Goal: Transaction & Acquisition: Purchase product/service

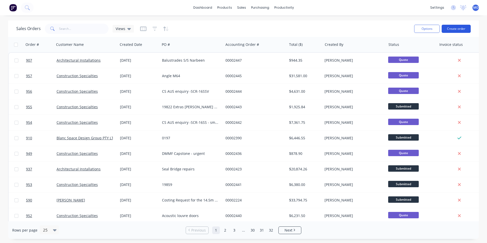
click at [456, 27] on button "Create order" at bounding box center [456, 29] width 29 height 8
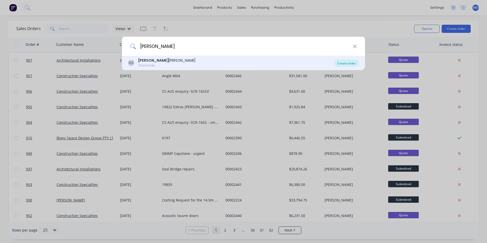
type input "[PERSON_NAME]"
click at [348, 62] on div "Create order" at bounding box center [346, 63] width 25 height 7
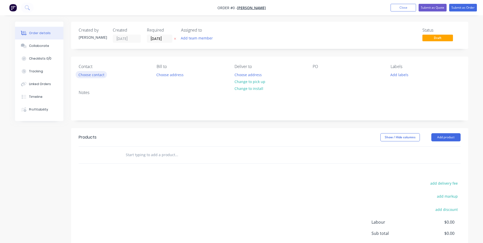
click at [98, 77] on button "Choose contact" at bounding box center [91, 74] width 31 height 7
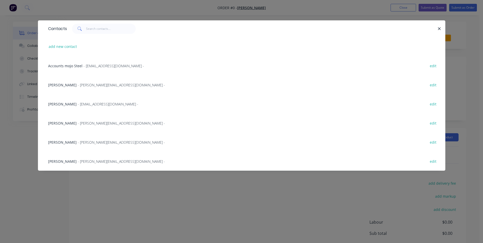
click at [81, 124] on span "- [PERSON_NAME][EMAIL_ADDRESS][DOMAIN_NAME] -" at bounding box center [121, 123] width 87 height 5
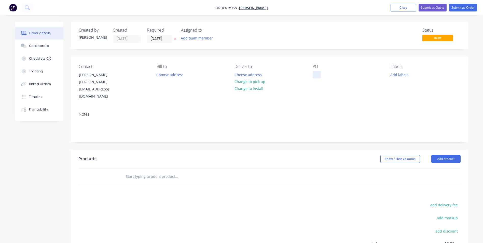
drag, startPoint x: 317, startPoint y: 72, endPoint x: 290, endPoint y: 71, distance: 27.0
click at [317, 72] on div at bounding box center [317, 74] width 8 height 7
click at [314, 74] on div at bounding box center [317, 74] width 8 height 7
paste div
click at [436, 155] on button "Add product" at bounding box center [446, 159] width 29 height 8
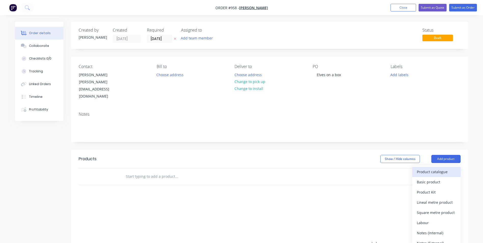
click at [436, 168] on div "Product catalogue" at bounding box center [436, 171] width 39 height 7
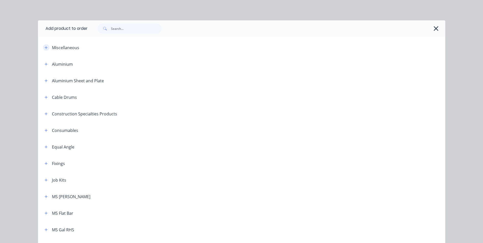
click at [45, 49] on icon "button" at bounding box center [46, 48] width 3 height 4
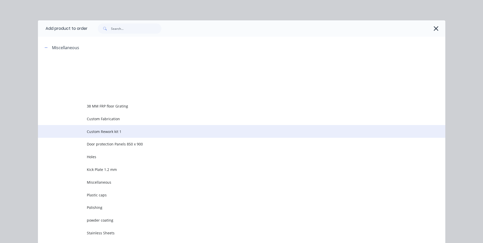
click at [104, 126] on td "Custom Rework kit 1" at bounding box center [266, 131] width 359 height 13
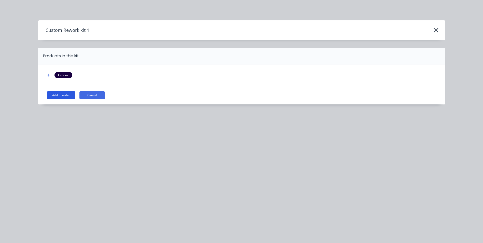
click at [71, 95] on button "Add to order" at bounding box center [61, 95] width 29 height 8
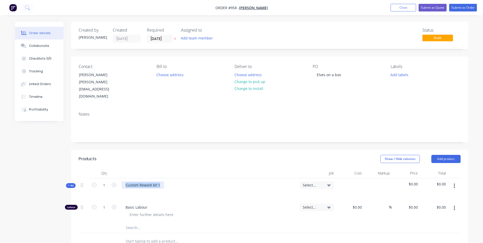
drag, startPoint x: 162, startPoint y: 174, endPoint x: 117, endPoint y: 163, distance: 45.7
click at [117, 168] on div "Qty Job Cost Markup Price Total Kit 1 Custom Rework kit 1 Select... $0.00 $0.00…" at bounding box center [270, 200] width 382 height 65
click at [149, 181] on div "Fabrication of" at bounding box center [138, 184] width 32 height 7
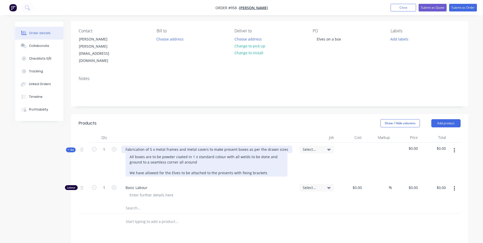
scroll to position [51, 0]
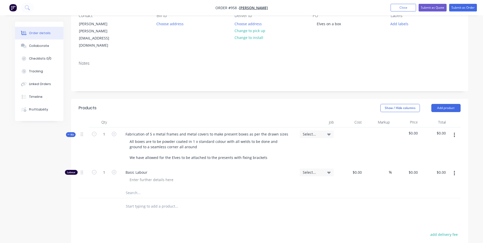
click at [455, 171] on icon "button" at bounding box center [454, 173] width 1 height 5
click at [435, 183] on div "Duplicate" at bounding box center [436, 186] width 39 height 7
click at [456, 191] on button "button" at bounding box center [455, 195] width 12 height 9
click at [432, 226] on div "Delete" at bounding box center [436, 229] width 39 height 7
click at [454, 130] on button "button" at bounding box center [455, 134] width 12 height 9
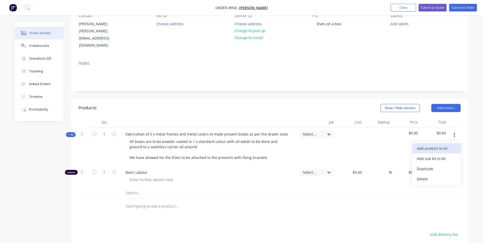
click at [437, 145] on div "Add product to kit" at bounding box center [436, 148] width 39 height 7
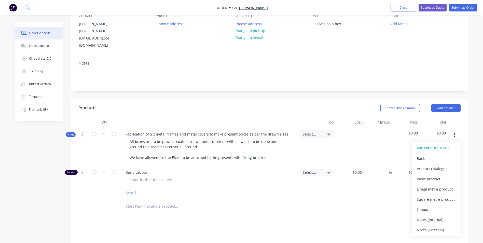
click at [429, 175] on div "Basic product" at bounding box center [436, 178] width 39 height 7
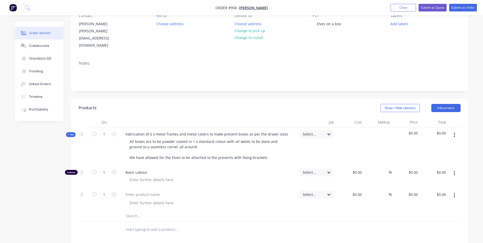
click at [453, 191] on button "button" at bounding box center [455, 195] width 12 height 9
click at [434, 215] on div "Duplicate" at bounding box center [436, 218] width 39 height 7
click at [453, 191] on button "button" at bounding box center [455, 195] width 12 height 9
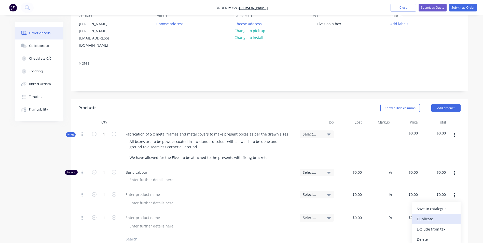
click at [431, 215] on div "Duplicate" at bounding box center [436, 218] width 39 height 7
click at [132, 191] on div at bounding box center [143, 194] width 43 height 7
click at [361, 191] on input at bounding box center [361, 194] width 6 height 7
type input "$30.00"
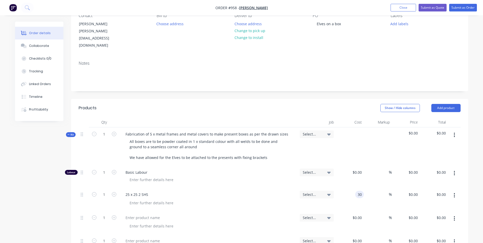
type input "$30.00"
type input "50"
type input "45"
type input "$45.00"
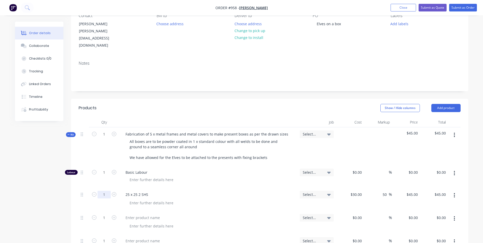
click at [103, 191] on input "1" at bounding box center [104, 195] width 13 height 8
type input "3"
type input "$135.00"
click at [122, 214] on div at bounding box center [143, 217] width 43 height 7
type input "$85.00"
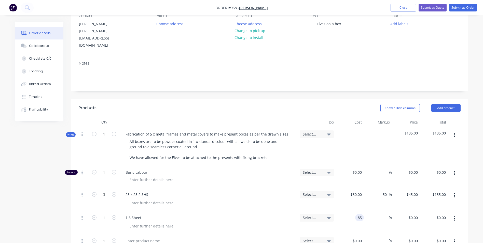
type input "$85.00"
type input "50"
type input "127.5"
type input "$127.50"
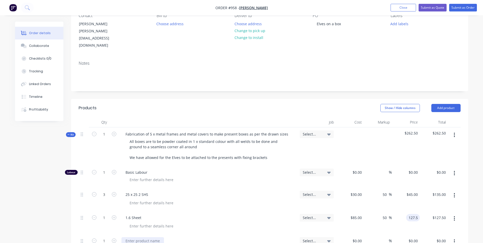
type input "$127.50"
click at [142, 237] on div at bounding box center [143, 240] width 43 height 7
type input "$300.00"
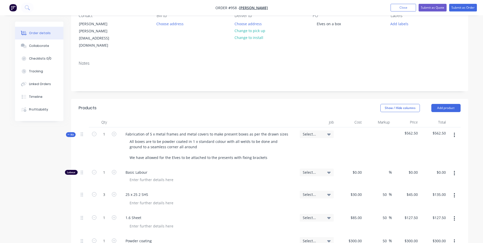
type input "50"
type input "450"
type input "$450.00"
click at [103, 169] on input "1" at bounding box center [104, 173] width 13 height 8
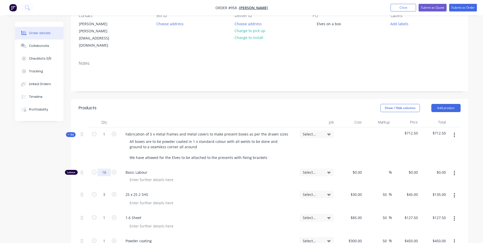
type input "16"
type input "$50.00"
type input "$800.00"
type input "150"
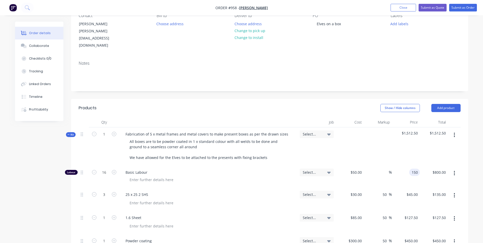
type input "200"
type input "$150.00"
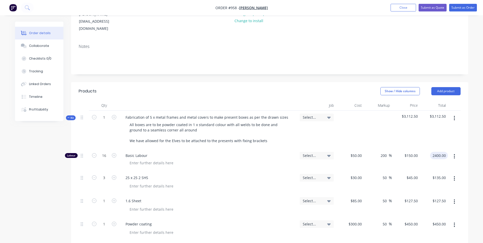
scroll to position [68, 0]
type input "$2,400.00"
click at [452, 114] on button "button" at bounding box center [455, 118] width 12 height 9
click at [421, 149] on div "Duplicate" at bounding box center [436, 152] width 39 height 7
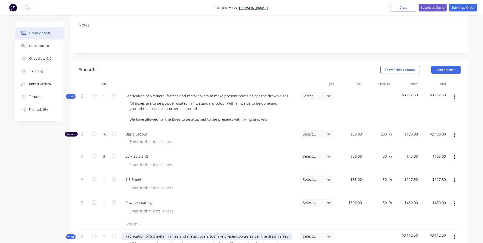
scroll to position [144, 0]
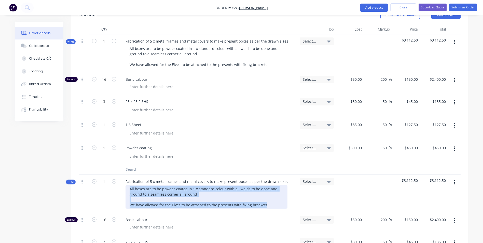
drag, startPoint x: 269, startPoint y: 192, endPoint x: 126, endPoint y: 175, distance: 144.3
click at [126, 185] on div "All boxes are to be powder coated in 1 x standard colour with all welds to be d…" at bounding box center [207, 196] width 162 height 23
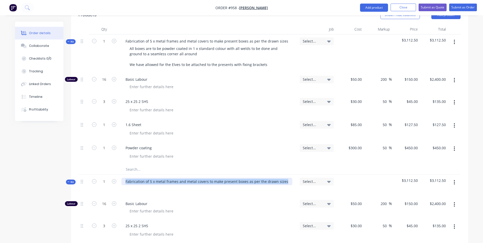
drag, startPoint x: 285, startPoint y: 169, endPoint x: 121, endPoint y: 169, distance: 164.1
click at [121, 175] on div "Fabrication of 5 x metal frames and metal covers to make present boxes as per t…" at bounding box center [209, 186] width 178 height 22
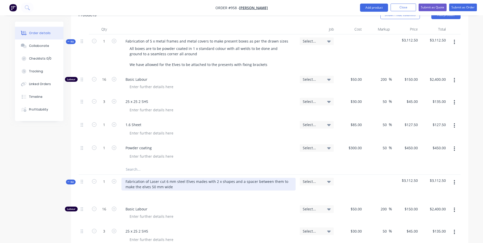
click at [207, 178] on div "Fabrication of Laser cut 6 mm steel Elves mades with 2 x shapes and a spacer be…" at bounding box center [209, 184] width 174 height 13
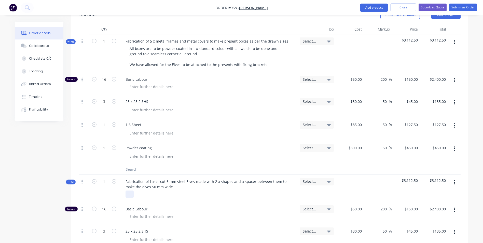
click at [127, 191] on div at bounding box center [130, 194] width 8 height 7
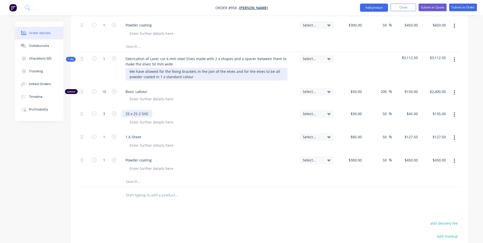
scroll to position [271, 0]
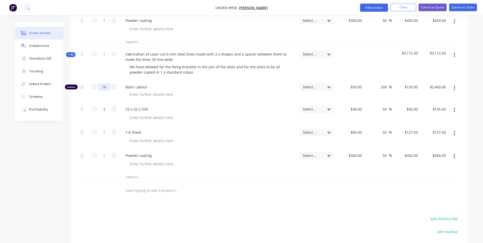
click at [102, 83] on input "16" at bounding box center [104, 87] width 13 height 8
type input "10"
type input "$1,500.00"
drag, startPoint x: 152, startPoint y: 98, endPoint x: 128, endPoint y: 97, distance: 24.0
click at [128, 105] on div "25 x 25 2 SHS" at bounding box center [209, 108] width 174 height 7
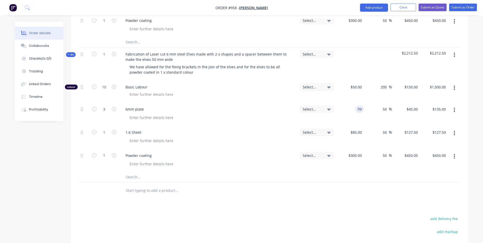
type input "$700.00"
type input "$1,050.00"
type input "$3,150.00"
type input "$1,050.00"
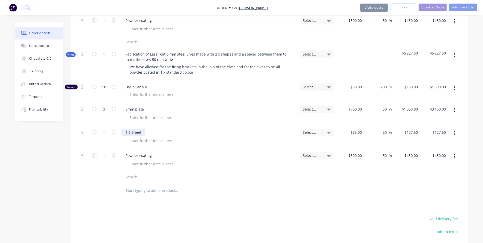
click at [141, 129] on div "1.6 Sheet" at bounding box center [134, 132] width 24 height 7
drag, startPoint x: 141, startPoint y: 120, endPoint x: 123, endPoint y: 124, distance: 18.3
click at [123, 126] on div "1.6 Sheet" at bounding box center [209, 137] width 178 height 23
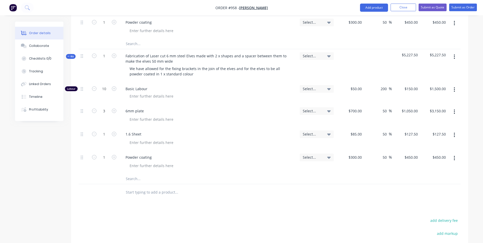
scroll to position [268, 0]
click at [133, 132] on div "1.6 Sheet" at bounding box center [134, 135] width 24 height 7
click at [108, 109] on input "3" at bounding box center [104, 113] width 13 height 8
type input "1"
type input "$1,050.00"
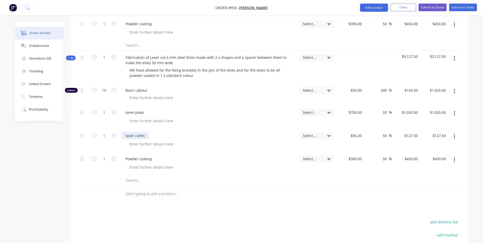
click at [146, 132] on div "laser cuttin" at bounding box center [136, 135] width 28 height 7
type input "$600.00"
type input "$900.00"
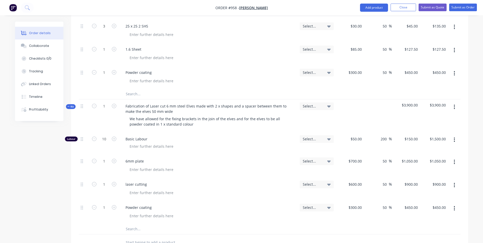
scroll to position [217, 0]
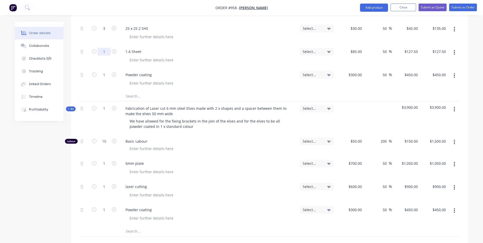
click at [102, 48] on input "1" at bounding box center [104, 52] width 13 height 8
type input "2"
type input "3"
type input "$382.50"
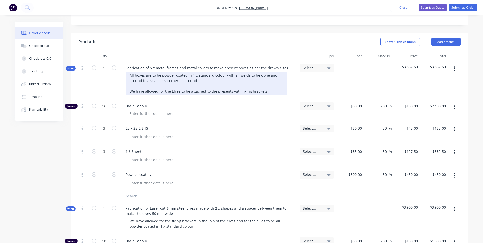
scroll to position [115, 0]
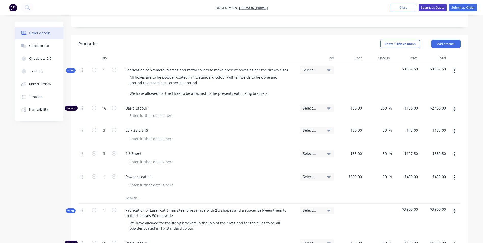
click at [432, 8] on button "Submit as Quote" at bounding box center [433, 8] width 28 height 8
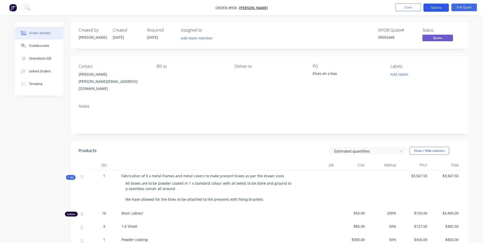
click at [437, 9] on button "Options" at bounding box center [436, 8] width 25 height 8
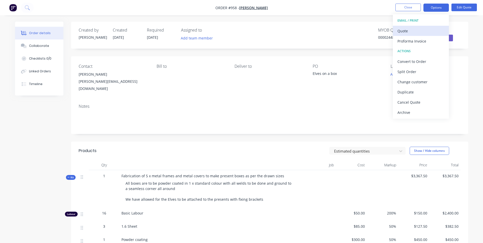
click at [404, 27] on button "Quote" at bounding box center [421, 31] width 56 height 10
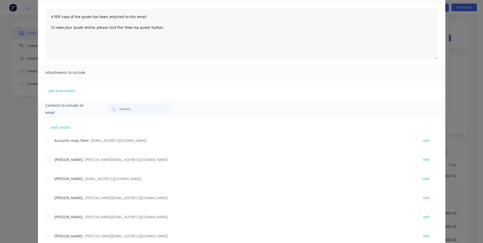
scroll to position [65, 0]
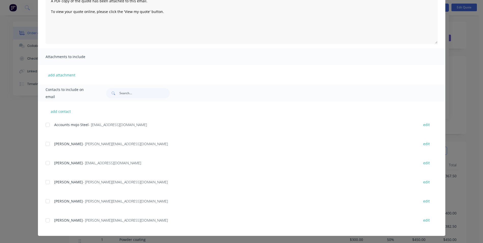
click at [44, 183] on div at bounding box center [48, 182] width 10 height 10
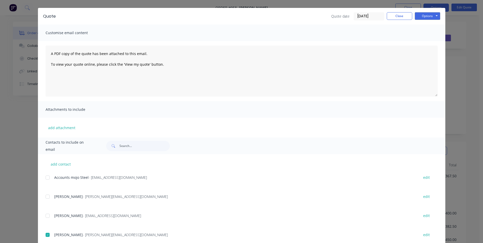
scroll to position [0, 0]
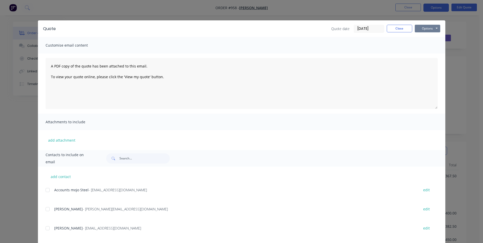
click at [426, 28] on button "Options" at bounding box center [427, 29] width 25 height 8
click at [427, 55] on button "Email" at bounding box center [431, 54] width 33 height 8
click at [398, 31] on button "Close" at bounding box center [399, 29] width 25 height 8
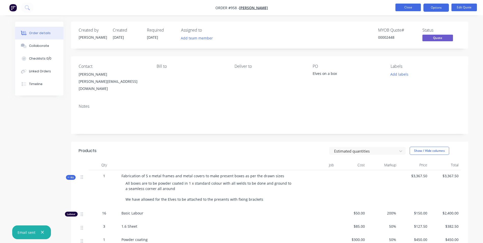
click at [404, 10] on button "Close" at bounding box center [408, 8] width 25 height 8
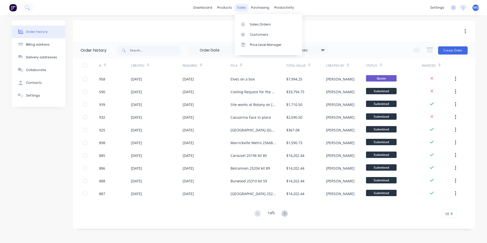
click at [243, 6] on div "sales" at bounding box center [242, 8] width 14 height 8
click at [249, 25] on link "Sales Orders" at bounding box center [269, 24] width 68 height 10
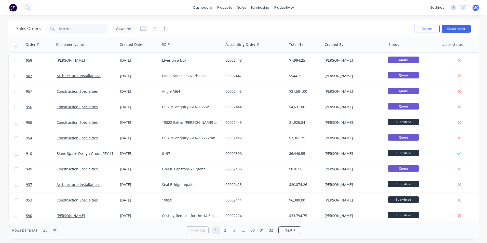
click at [64, 24] on input "text" at bounding box center [84, 29] width 50 height 10
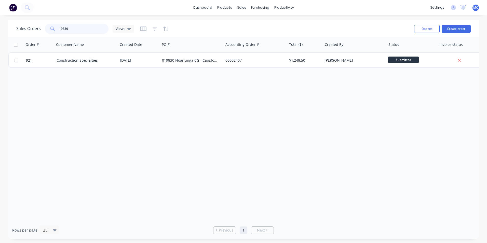
type input "19830"
drag, startPoint x: 244, startPoint y: 6, endPoint x: 249, endPoint y: 22, distance: 17.1
click at [244, 6] on div "sales" at bounding box center [242, 8] width 14 height 8
click at [251, 24] on div "Sales Orders" at bounding box center [260, 24] width 21 height 5
click at [466, 28] on button "Create order" at bounding box center [456, 29] width 29 height 8
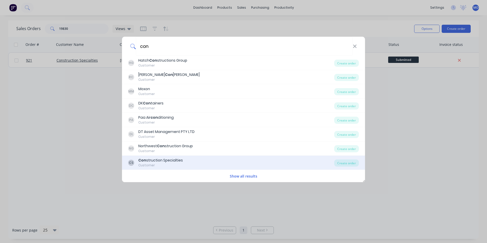
type input "con"
click at [169, 159] on div "Con struction Specialties" at bounding box center [160, 160] width 45 height 5
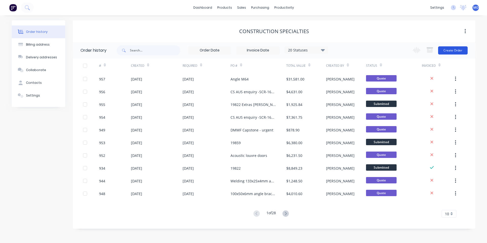
click at [447, 52] on button "Create Order" at bounding box center [453, 50] width 30 height 8
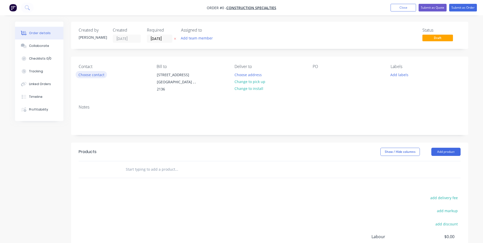
click at [93, 76] on button "Choose contact" at bounding box center [91, 74] width 31 height 7
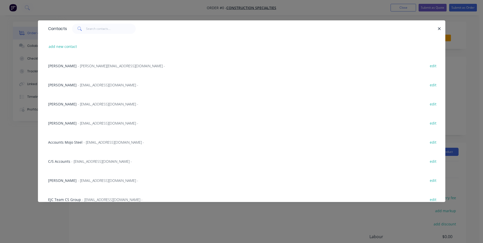
click at [78, 124] on span "- [EMAIL_ADDRESS][DOMAIN_NAME] -" at bounding box center [108, 123] width 61 height 5
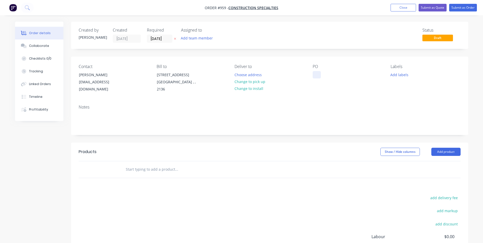
click at [319, 73] on div at bounding box center [317, 74] width 8 height 7
click at [314, 72] on div at bounding box center [317, 74] width 8 height 7
paste div
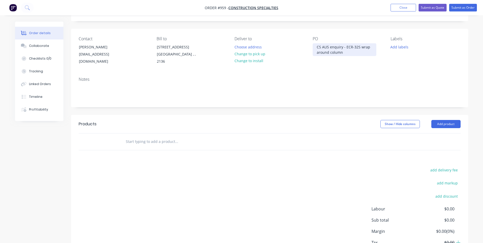
scroll to position [51, 0]
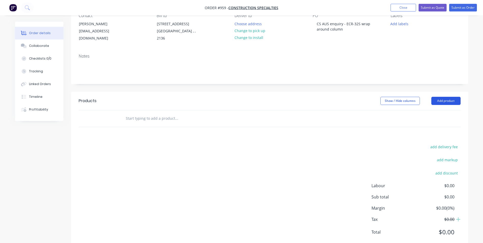
click at [442, 99] on button "Add product" at bounding box center [446, 101] width 29 height 8
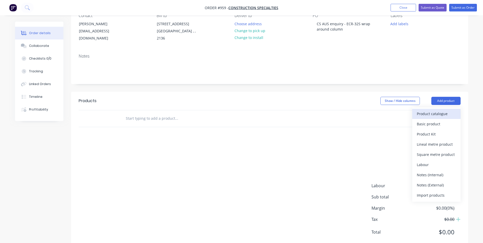
click at [419, 114] on div "Product catalogue" at bounding box center [436, 113] width 39 height 7
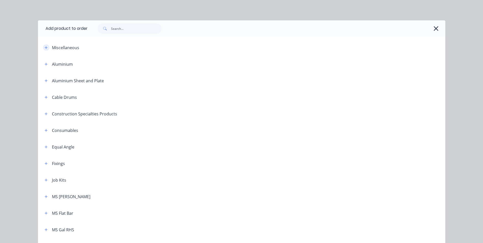
click at [45, 48] on icon "button" at bounding box center [46, 48] width 3 height 4
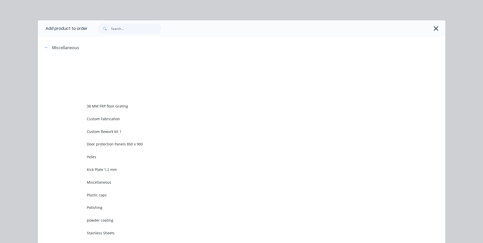
click at [99, 128] on td "Custom Rework kit 1" at bounding box center [266, 131] width 359 height 13
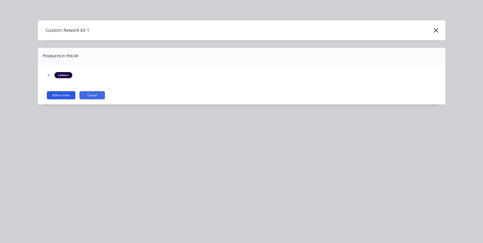
click at [68, 94] on button "Add to order" at bounding box center [61, 95] width 29 height 8
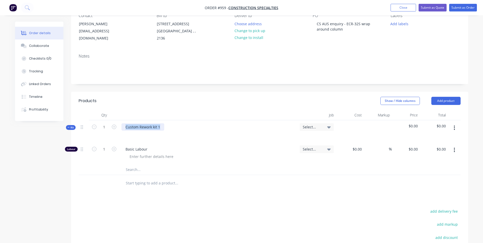
drag, startPoint x: 165, startPoint y: 124, endPoint x: 119, endPoint y: 129, distance: 46.1
click at [120, 129] on div "Custom Rework kit 1" at bounding box center [209, 131] width 178 height 22
click at [457, 130] on button "button" at bounding box center [455, 127] width 12 height 9
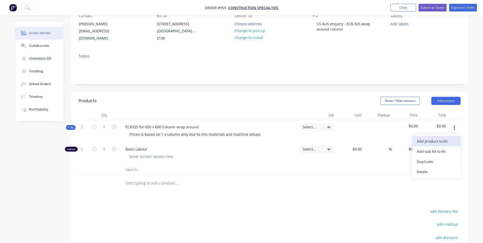
click at [442, 138] on div "Add product to kit" at bounding box center [436, 141] width 39 height 7
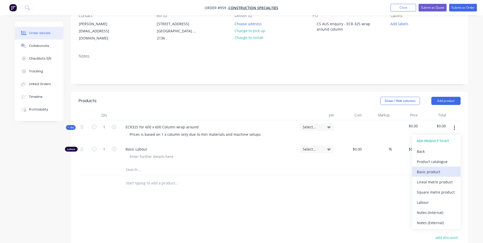
click at [430, 173] on div "Basic product" at bounding box center [436, 171] width 39 height 7
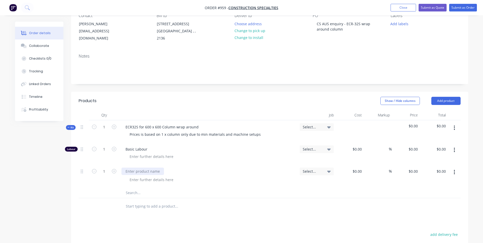
click at [143, 174] on div at bounding box center [143, 171] width 43 height 7
type input "$160.00"
click at [105, 151] on input "1" at bounding box center [104, 149] width 13 height 8
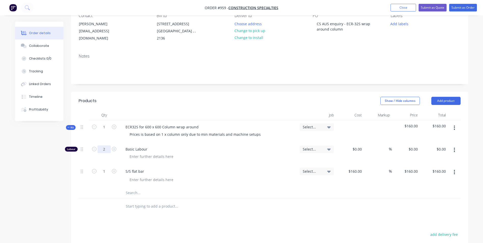
type input "2"
type input "$50.00"
type input "$100.00"
type input "150"
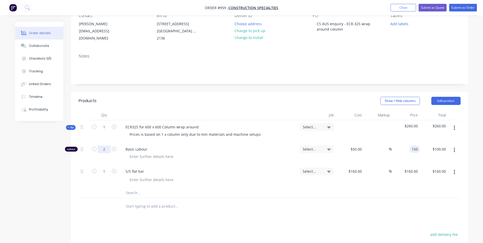
type input "200"
type input "$150.00"
type input "$300.00"
click at [381, 174] on div "%" at bounding box center [378, 176] width 28 height 23
click at [382, 173] on div "%" at bounding box center [386, 171] width 11 height 7
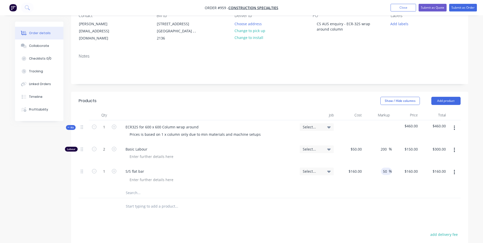
type input "50"
type input "240"
type input "$240.00"
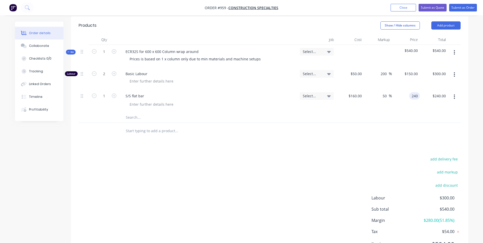
scroll to position [127, 0]
type input "$240.00"
click at [197, 53] on div "ECR32S for 600 x 600 Column wrap around" at bounding box center [162, 50] width 81 height 7
click at [107, 73] on input "2" at bounding box center [104, 73] width 13 height 8
type input "3"
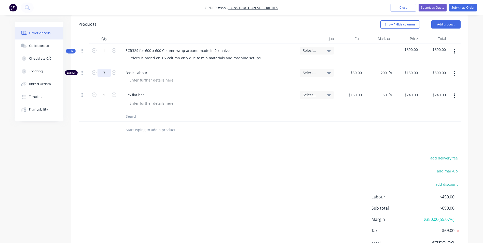
type input "$450.00"
click at [435, 8] on button "Submit as Quote" at bounding box center [433, 8] width 28 height 8
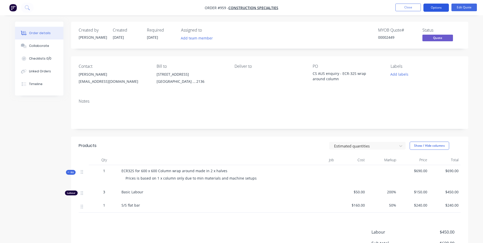
click at [438, 8] on button "Options" at bounding box center [436, 8] width 25 height 8
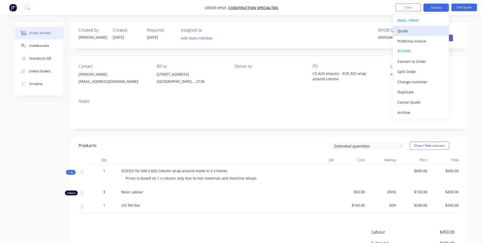
click at [404, 29] on div "Quote" at bounding box center [421, 30] width 47 height 7
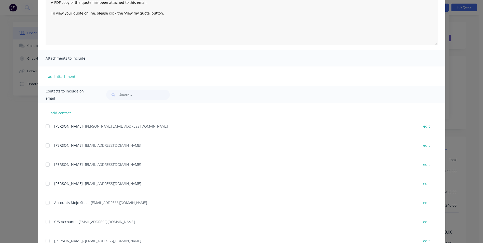
scroll to position [72, 0]
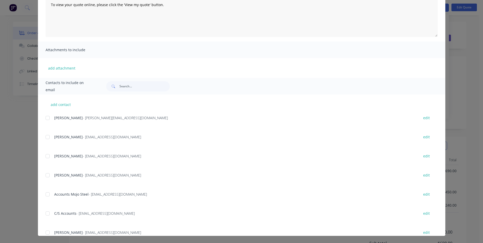
click at [48, 136] on div at bounding box center [48, 137] width 10 height 10
click at [48, 154] on div at bounding box center [48, 156] width 10 height 10
click at [47, 173] on div at bounding box center [48, 175] width 10 height 10
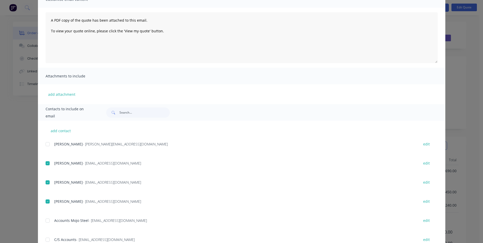
scroll to position [0, 0]
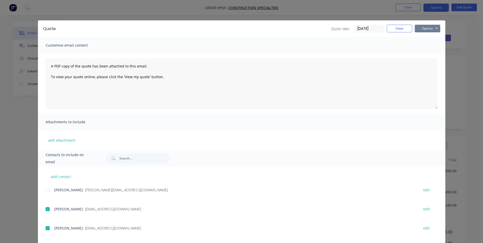
click at [422, 29] on button "Options" at bounding box center [427, 29] width 25 height 8
click at [424, 56] on button "Email" at bounding box center [431, 54] width 33 height 8
drag, startPoint x: 402, startPoint y: 28, endPoint x: 373, endPoint y: 32, distance: 29.3
click at [402, 28] on button "Close" at bounding box center [399, 29] width 25 height 8
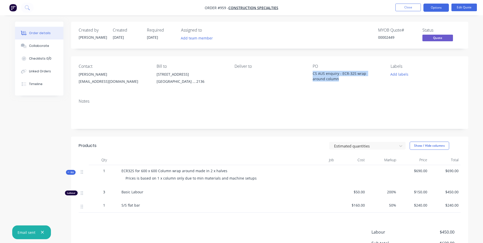
drag, startPoint x: 346, startPoint y: 77, endPoint x: 313, endPoint y: 75, distance: 33.5
click at [313, 75] on div "CS AUS enquiry - ECR-32S wrap around column" at bounding box center [345, 76] width 64 height 11
copy div "CS AUS enquiry - ECR-32S wrap around column"
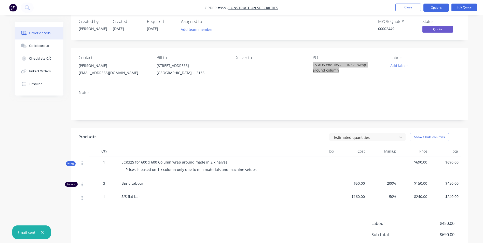
scroll to position [60, 0]
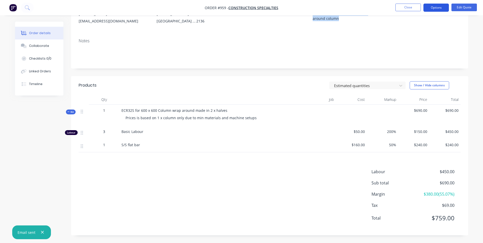
click at [433, 7] on button "Options" at bounding box center [436, 8] width 25 height 8
click at [409, 10] on button "Close" at bounding box center [408, 8] width 25 height 8
